Goal: Information Seeking & Learning: Check status

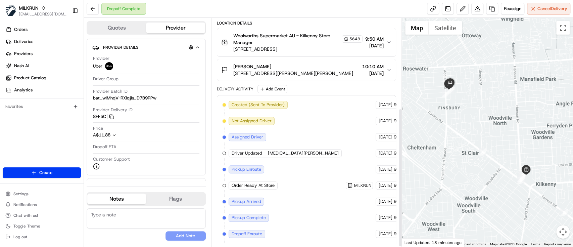
scroll to position [104, 0]
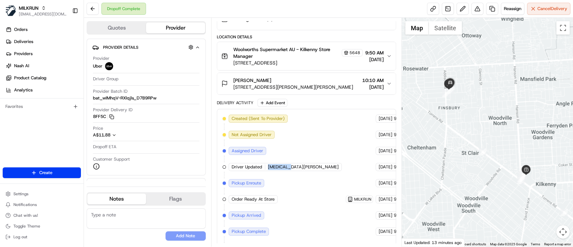
drag, startPoint x: 266, startPoint y: 166, endPoint x: 290, endPoint y: 167, distance: 23.5
click at [290, 167] on div "Driver Updated YASMIN R." at bounding box center [285, 167] width 113 height 8
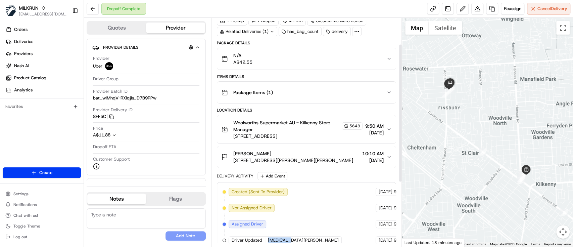
scroll to position [45, 0]
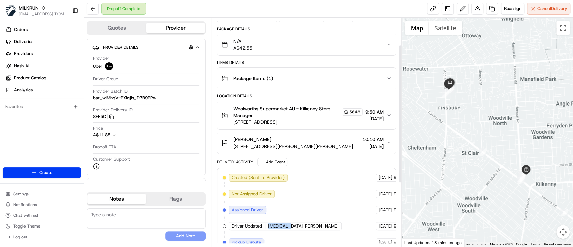
copy span "YASMIN R."
click at [31, 42] on span "Deliveries" at bounding box center [23, 42] width 19 height 6
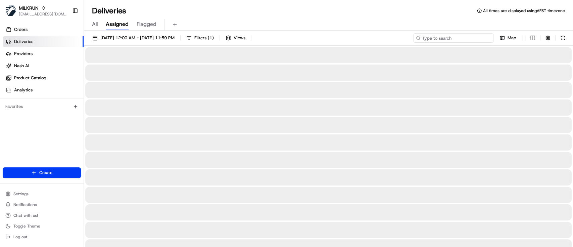
click at [457, 39] on input at bounding box center [453, 37] width 81 height 9
paste input "YASMIN R."
type input "YASMIN R."
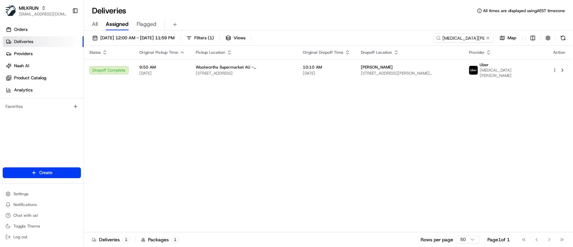
click at [389, 112] on div "Status Original Pickup Time Pickup Location Original Dropoff Time Dropoff Locat…" at bounding box center [328, 139] width 488 height 186
click at [478, 37] on input "YASMIN R." at bounding box center [453, 37] width 81 height 9
click at [479, 37] on input "YASMIN R." at bounding box center [453, 37] width 81 height 9
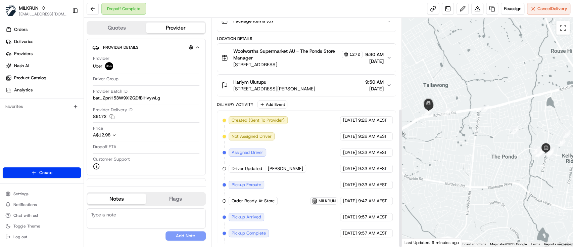
scroll to position [148, 0]
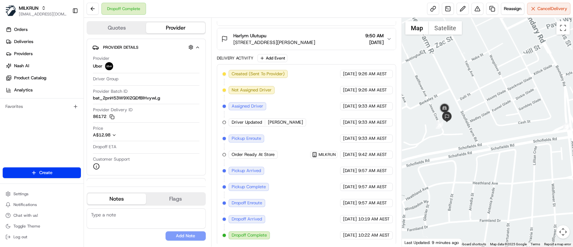
drag, startPoint x: 425, startPoint y: 91, endPoint x: 478, endPoint y: 134, distance: 67.5
click at [478, 135] on div at bounding box center [487, 132] width 171 height 229
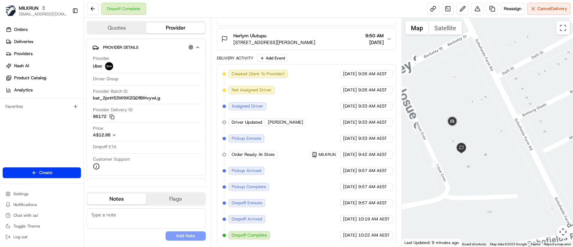
drag, startPoint x: 459, startPoint y: 122, endPoint x: 493, endPoint y: 121, distance: 33.9
click at [493, 121] on div at bounding box center [487, 132] width 171 height 229
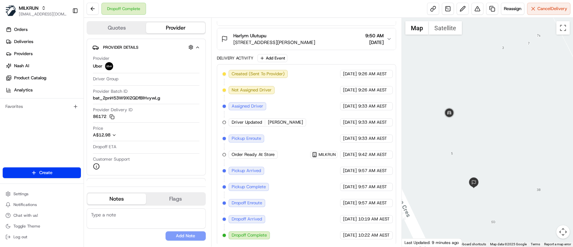
drag, startPoint x: 476, startPoint y: 122, endPoint x: 535, endPoint y: 98, distance: 64.0
click at [535, 98] on div at bounding box center [487, 132] width 171 height 229
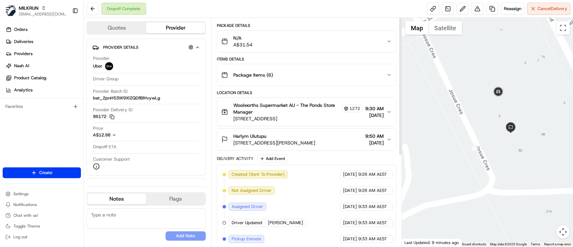
scroll to position [0, 0]
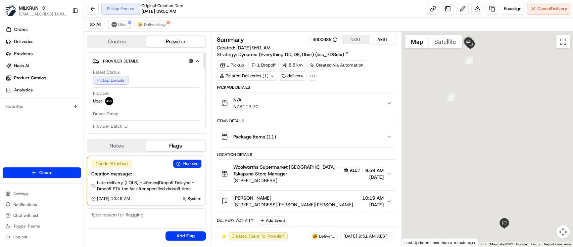
drag, startPoint x: 123, startPoint y: 24, endPoint x: 141, endPoint y: 1, distance: 29.5
click at [123, 24] on span "Uber" at bounding box center [122, 24] width 9 height 5
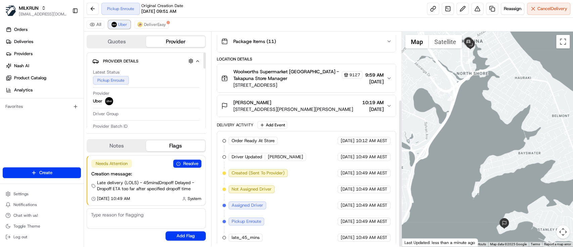
scroll to position [98, 0]
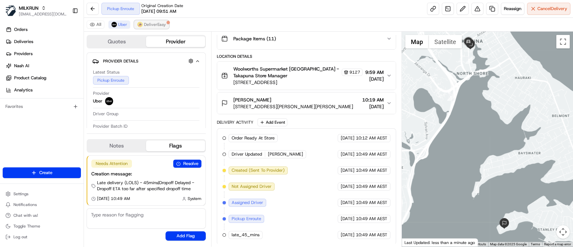
click at [148, 24] on span "DeliverEasy" at bounding box center [155, 24] width 22 height 5
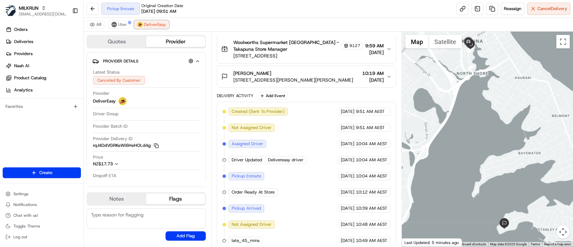
scroll to position [146, 0]
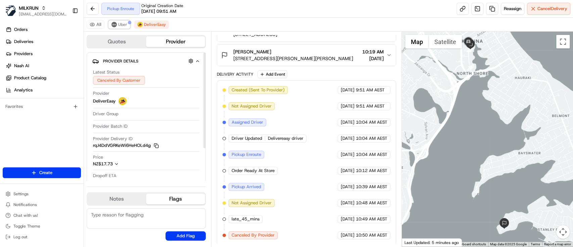
click at [118, 24] on span "Uber" at bounding box center [122, 24] width 9 height 5
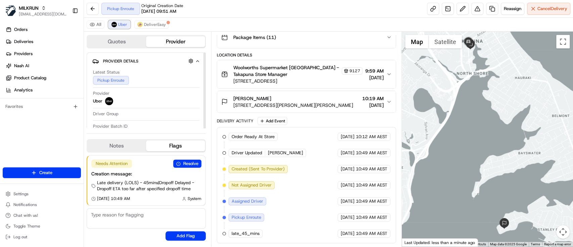
scroll to position [98, 0]
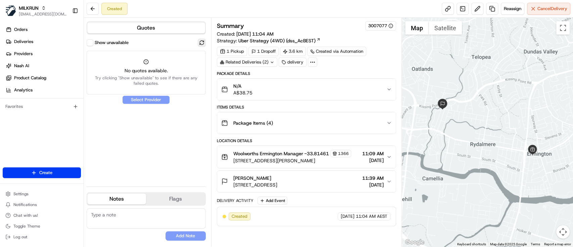
click at [201, 42] on button at bounding box center [202, 43] width 8 height 8
click at [204, 42] on button at bounding box center [202, 43] width 8 height 8
click at [364, 120] on div "Package Items ( 4 )" at bounding box center [303, 122] width 165 height 13
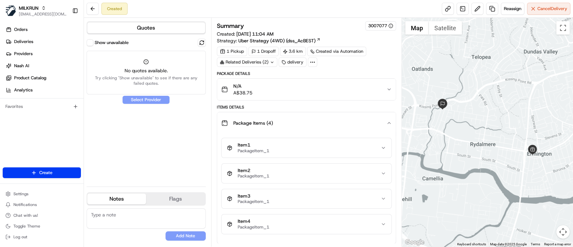
click at [364, 120] on div "Package Items ( 4 )" at bounding box center [303, 122] width 165 height 13
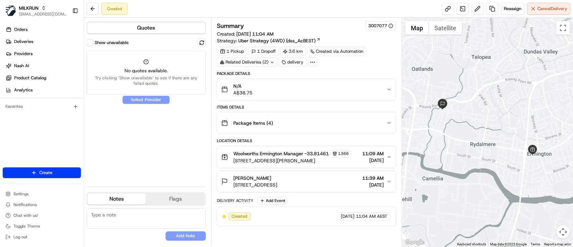
click at [337, 182] on div "Rebekah Antognelli 70 Rippon Ave, Dundas NSW 2117, Australia 11:39 AM 23/08/2025" at bounding box center [303, 181] width 165 height 13
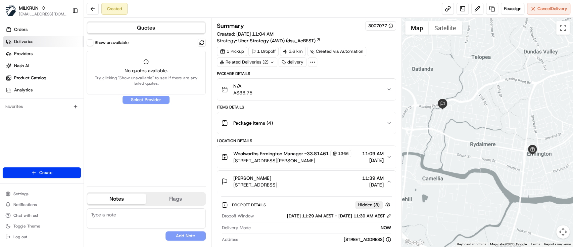
click at [41, 39] on link "Deliveries" at bounding box center [43, 41] width 81 height 11
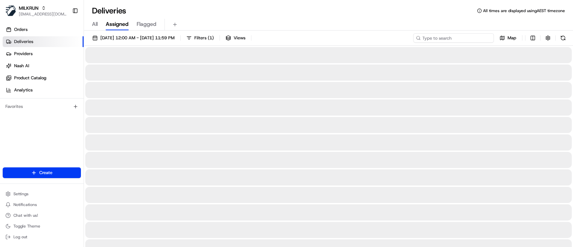
click at [464, 39] on input at bounding box center [453, 37] width 81 height 9
paste input "4e8a10ff-c226-44f6-ac7e-f97f01426039"
type input "4e8a10ff-c226-44f6-ac7e-f97f01426039"
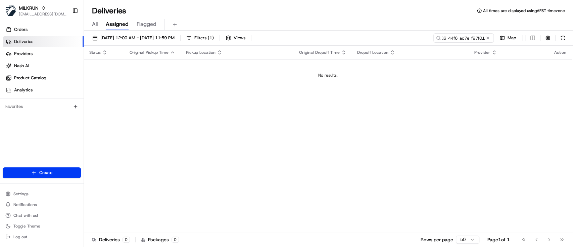
click at [89, 21] on div "All Assigned Flagged" at bounding box center [328, 25] width 489 height 12
click at [94, 24] on span "All" at bounding box center [95, 24] width 6 height 8
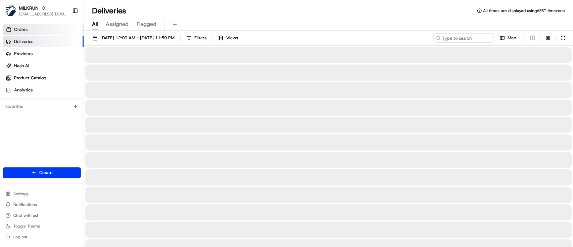
click at [16, 30] on span "Orders" at bounding box center [20, 30] width 13 height 6
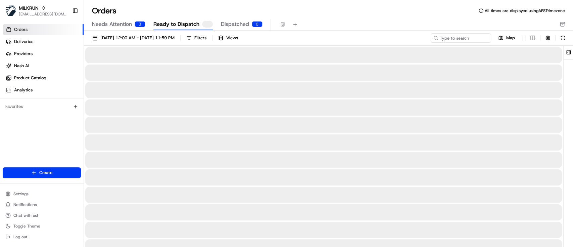
click at [119, 22] on span "Needs Attention" at bounding box center [112, 24] width 40 height 8
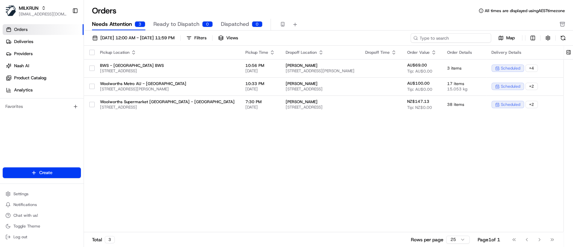
click at [443, 35] on input at bounding box center [451, 37] width 81 height 9
paste input "4e8a10ff-c226-44f6-ac7e-f97f01426039"
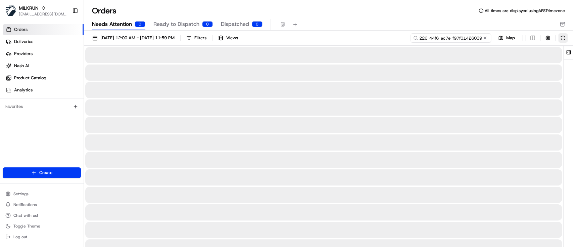
type input "4e8a10ff-c226-44f6-ac7e-f97f01426039"
click at [561, 38] on button at bounding box center [562, 37] width 9 height 9
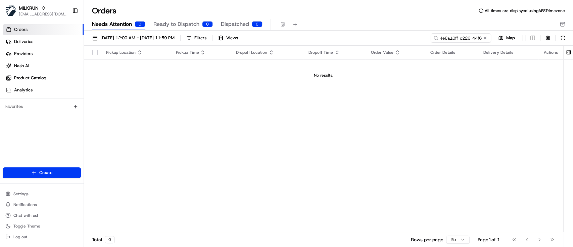
click at [186, 19] on button "Ready to Dispatch 0" at bounding box center [182, 24] width 59 height 11
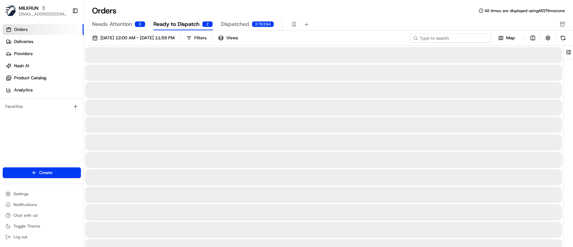
click at [449, 37] on input at bounding box center [451, 37] width 81 height 9
paste input "4e8a10ff-c226-44f6-ac7e-f97f01426039"
type input "4e8a10ff-c226-44f6-ac7e-f97f01426039"
click at [564, 36] on button at bounding box center [562, 37] width 9 height 9
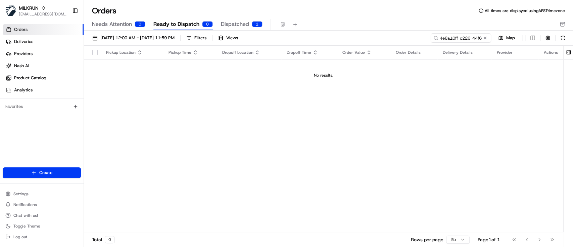
click at [224, 24] on span "Dispatched" at bounding box center [235, 24] width 28 height 8
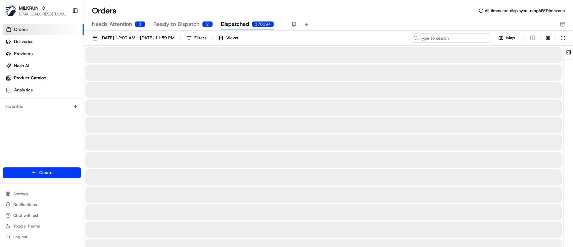
click at [467, 36] on input at bounding box center [451, 37] width 81 height 9
paste input "4e8a10ff-c226-44f6-ac7e-f97f01426039"
type input "4e8a10ff-c226-44f6-ac7e-f97f01426039"
click at [564, 34] on button at bounding box center [562, 37] width 9 height 9
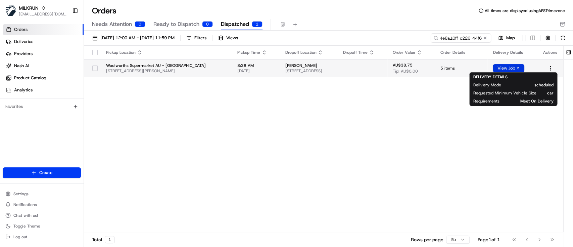
click at [505, 67] on button "View Job" at bounding box center [509, 68] width 32 height 8
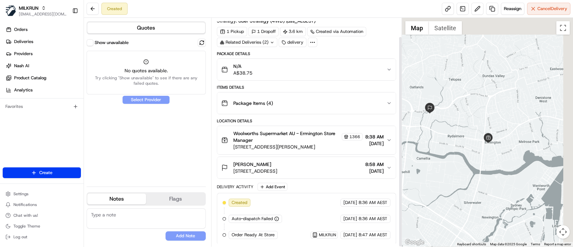
scroll to position [20, 0]
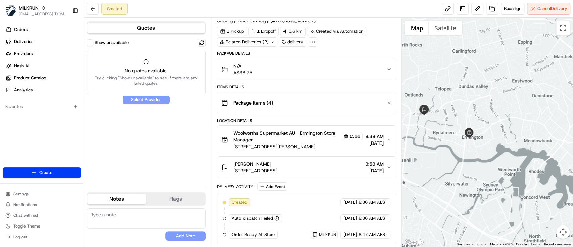
drag, startPoint x: 550, startPoint y: 108, endPoint x: 550, endPoint y: 79, distance: 28.9
click at [550, 108] on div at bounding box center [487, 132] width 171 height 229
drag, startPoint x: 546, startPoint y: 87, endPoint x: 532, endPoint y: 19, distance: 69.7
click at [546, 86] on div at bounding box center [487, 132] width 171 height 229
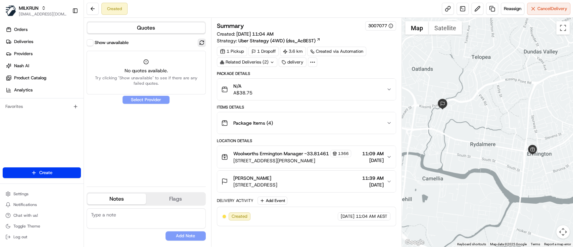
click at [200, 44] on button at bounding box center [202, 43] width 8 height 8
click at [379, 124] on div "Package Items ( 4 )" at bounding box center [303, 122] width 165 height 13
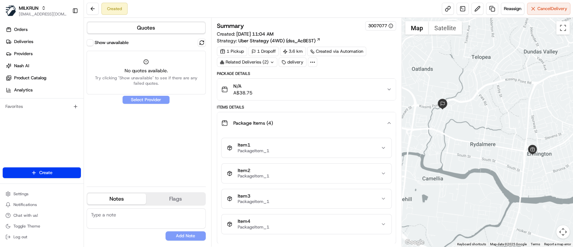
click at [379, 124] on div "Package Items ( 4 )" at bounding box center [303, 122] width 165 height 13
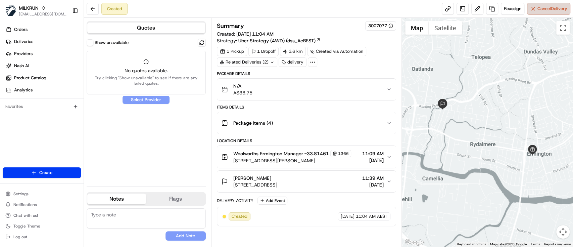
click at [556, 7] on span "Cancel Delivery" at bounding box center [553, 9] width 30 height 6
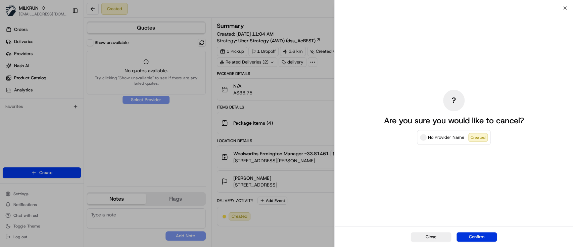
click at [473, 236] on button "Confirm" at bounding box center [477, 236] width 40 height 9
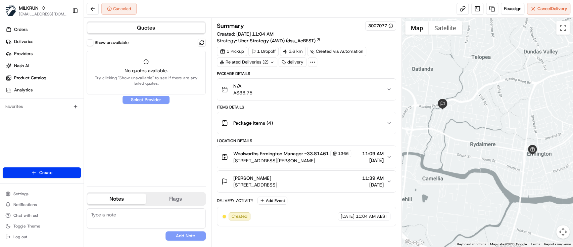
click at [144, 127] on div "Show unavailable No quotes available. Try clicking "Show unavailable" to see if…" at bounding box center [146, 110] width 119 height 142
click at [87, 12] on button at bounding box center [93, 9] width 12 height 12
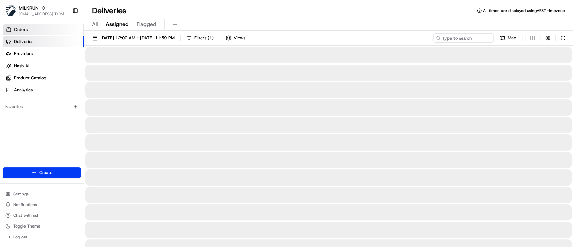
click at [41, 26] on link "Orders" at bounding box center [43, 29] width 81 height 11
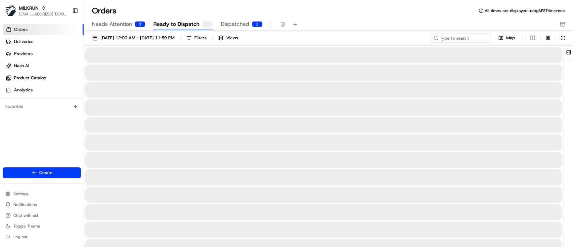
click at [256, 20] on button "Dispatched 0" at bounding box center [242, 24] width 42 height 11
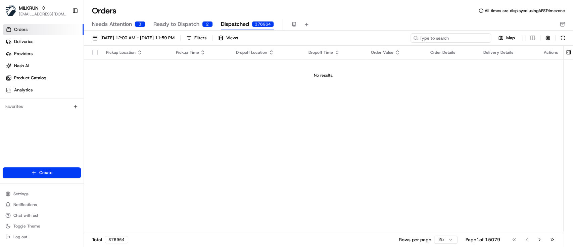
click at [449, 37] on input at bounding box center [451, 37] width 81 height 9
paste input "ord_GjXc4mVctritN3tomwkydn"
type input "ord_GjXc4mVctritN3tomwkydn"
click at [562, 40] on button at bounding box center [562, 37] width 9 height 9
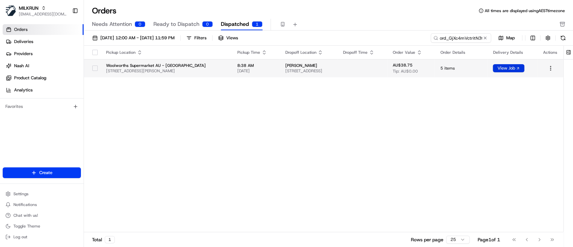
click at [506, 69] on button "View Job" at bounding box center [509, 68] width 32 height 8
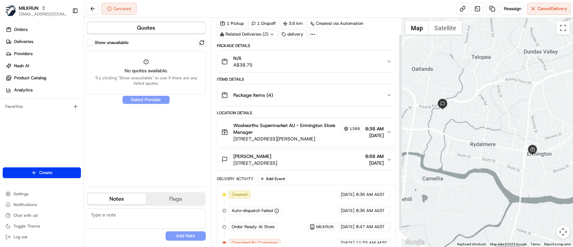
scroll to position [36, 0]
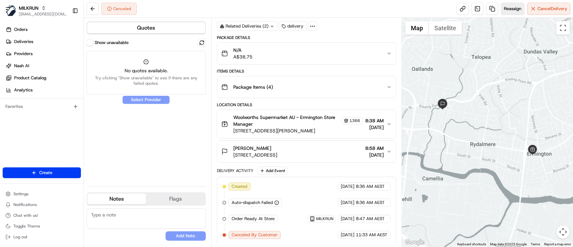
click at [514, 13] on button "Reassign" at bounding box center [513, 9] width 24 height 12
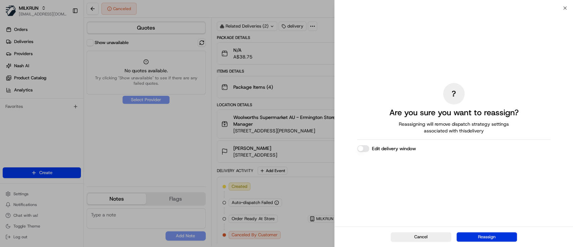
click at [477, 234] on button "Reassign" at bounding box center [487, 236] width 60 height 9
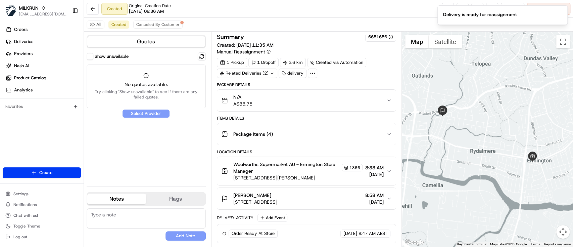
scroll to position [2, 0]
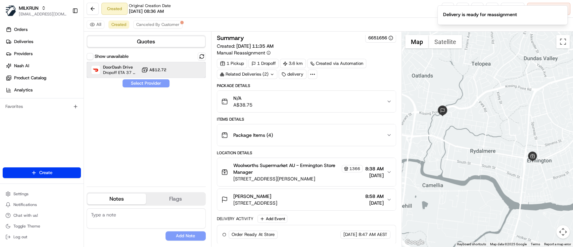
click at [110, 68] on span "DoorDash Drive" at bounding box center [121, 66] width 36 height 5
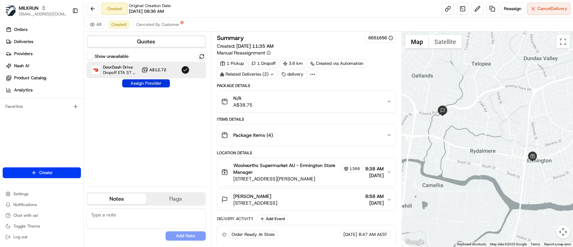
click at [148, 87] on button "Assign Provider" at bounding box center [146, 83] width 48 height 8
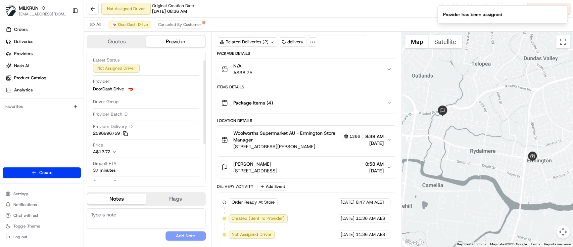
scroll to position [0, 0]
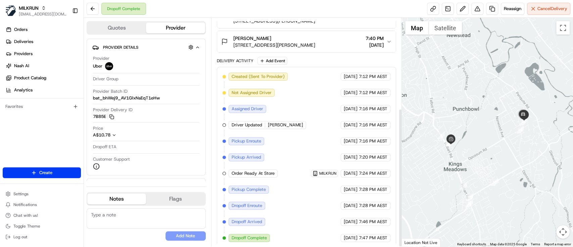
scroll to position [148, 0]
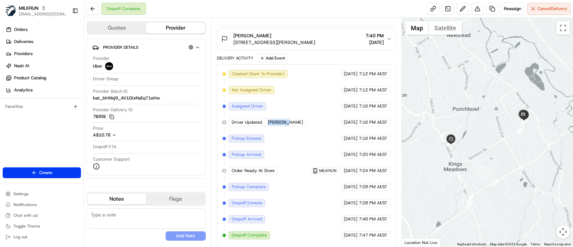
drag, startPoint x: 265, startPoint y: 122, endPoint x: 286, endPoint y: 122, distance: 21.8
click at [286, 122] on div "Driver Updated [PERSON_NAME]" at bounding box center [268, 122] width 78 height 8
copy div "[PERSON_NAME]"
click at [37, 44] on link "Deliveries" at bounding box center [43, 41] width 81 height 11
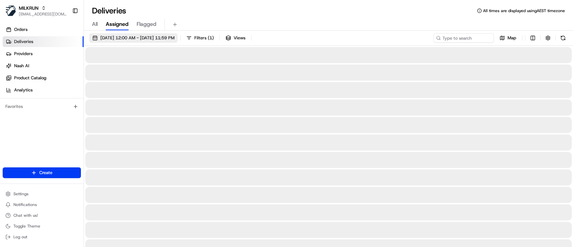
click at [156, 40] on span "[DATE] 12:00 AM - [DATE] 11:59 PM" at bounding box center [137, 38] width 74 height 6
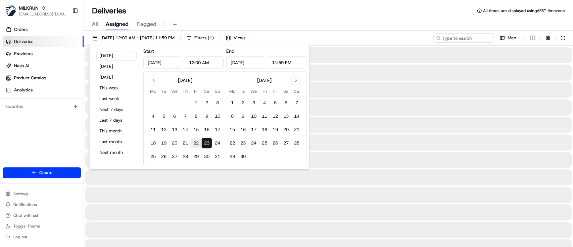
click at [194, 145] on button "22" at bounding box center [196, 143] width 11 height 11
type input "[DATE]"
click at [216, 143] on button "24" at bounding box center [217, 143] width 11 height 11
type input "[DATE]"
click at [470, 37] on input at bounding box center [453, 37] width 81 height 9
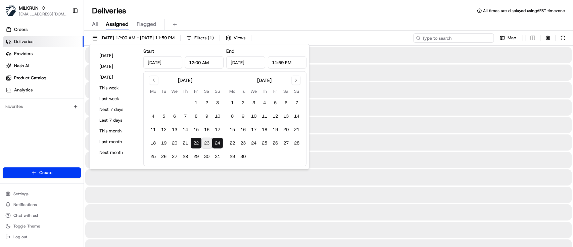
paste input "[PERSON_NAME]"
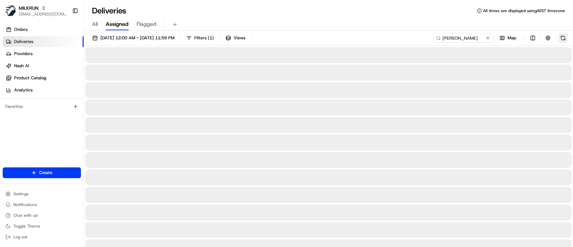
click at [562, 35] on button at bounding box center [562, 37] width 9 height 9
click at [444, 39] on input "[PERSON_NAME]" at bounding box center [453, 37] width 81 height 9
type input "[PERSON_NAME]"
click at [564, 39] on button at bounding box center [562, 37] width 9 height 9
